Goal: Information Seeking & Learning: Find contact information

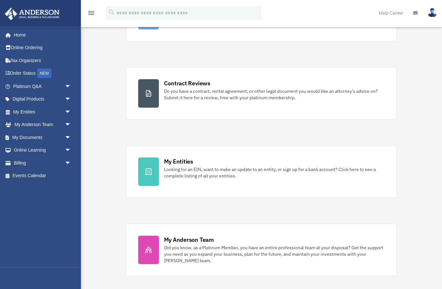
scroll to position [98, 0]
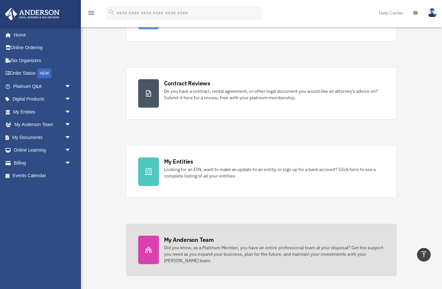
click at [369, 248] on div "Did you know, as a Platinum Member, you have an entire professional team at you…" at bounding box center [274, 254] width 221 height 19
click at [375, 245] on div "Did you know, as a Platinum Member, you have an entire professional team at you…" at bounding box center [274, 254] width 221 height 19
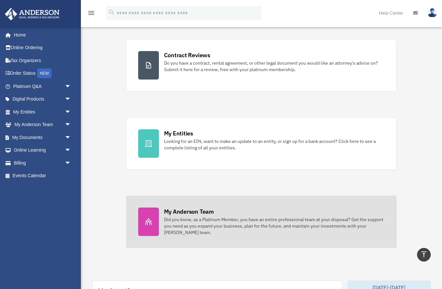
click at [239, 221] on div "Did you know, as a Platinum Member, you have an entire professional team at you…" at bounding box center [274, 226] width 221 height 19
click at [167, 219] on div "Did you know, as a Platinum Member, you have an entire professional team at you…" at bounding box center [274, 226] width 221 height 19
click at [173, 220] on div "Did you know, as a Platinum Member, you have an entire professional team at you…" at bounding box center [274, 226] width 221 height 19
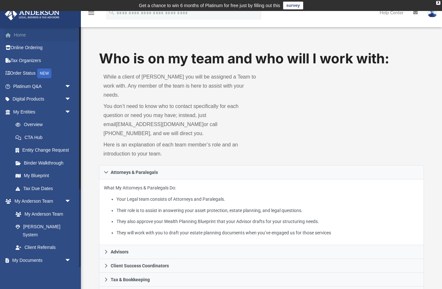
click at [22, 38] on link "Home" at bounding box center [43, 34] width 76 height 13
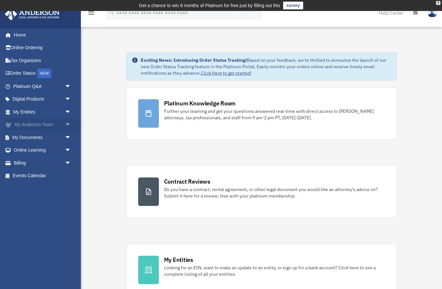
click at [54, 129] on link "My Anderson Team arrow_drop_down" at bounding box center [43, 124] width 76 height 13
click at [72, 124] on span "arrow_drop_down" at bounding box center [71, 124] width 13 height 13
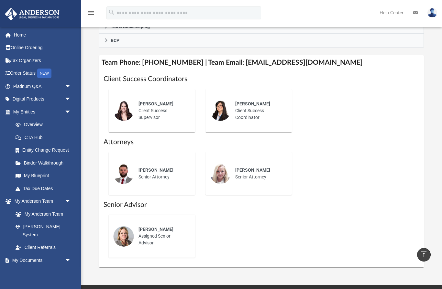
scroll to position [252, 0]
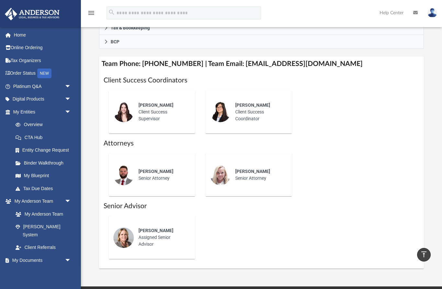
click at [143, 103] on span "[PERSON_NAME]" at bounding box center [156, 105] width 35 height 5
click at [168, 98] on div "Jennie Wilson Client Success Supervisor" at bounding box center [162, 111] width 57 height 29
copy h4 "myteam@andersonadvisors.com"
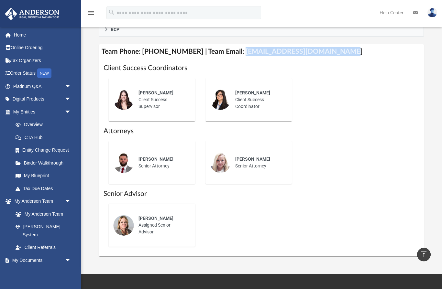
scroll to position [264, 0]
click at [167, 93] on div "Jennie Wilson Client Success Supervisor" at bounding box center [162, 99] width 57 height 29
click at [167, 92] on div "Jennie Wilson Client Success Supervisor" at bounding box center [162, 99] width 57 height 29
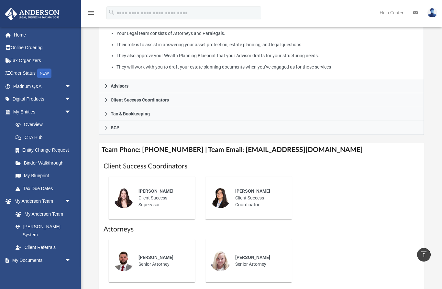
scroll to position [166, 0]
copy h4 "myteam@andersonadvisors.com"
